Goal: Complete application form

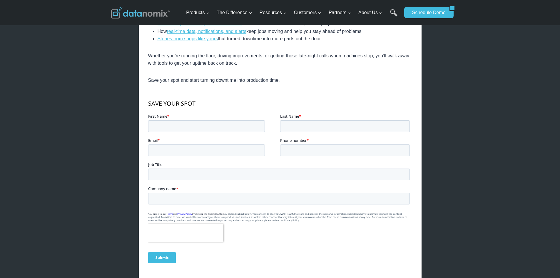
scroll to position [265, 0]
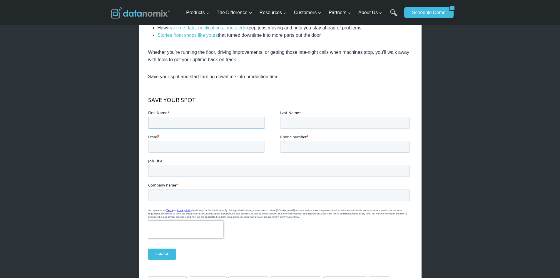
click at [192, 119] on input "First Name *" at bounding box center [206, 122] width 117 height 12
type input "m"
type input "Matt"
type input "Smith"
type input "matt@rolarproducts.com"
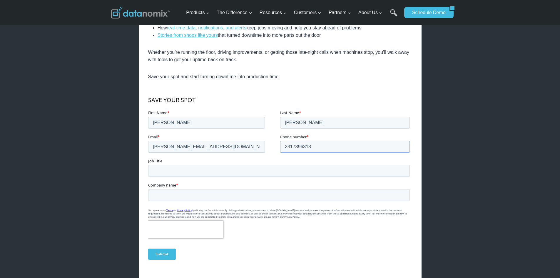
type input "2317396313"
click at [227, 172] on input "Job Title" at bounding box center [279, 171] width 262 height 12
type input "L"
type input "Process Improvement Manager"
type input "Rolar Products"
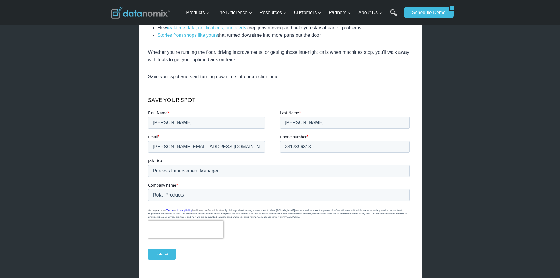
click at [167, 255] on input "Submit" at bounding box center [162, 253] width 28 height 11
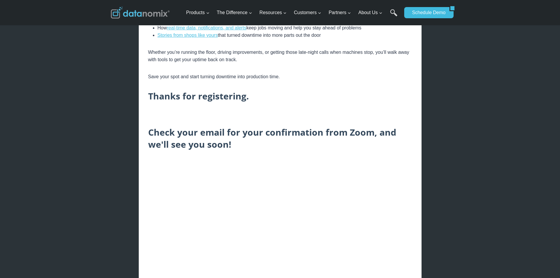
scroll to position [0, 0]
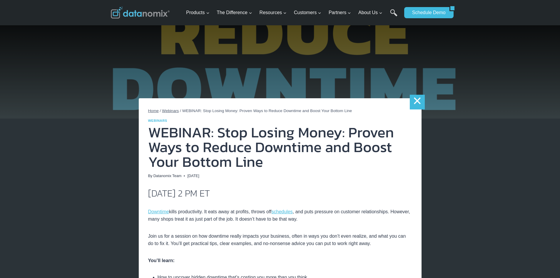
click at [415, 102] on link "×" at bounding box center [417, 102] width 15 height 15
